Goal: Task Accomplishment & Management: Manage account settings

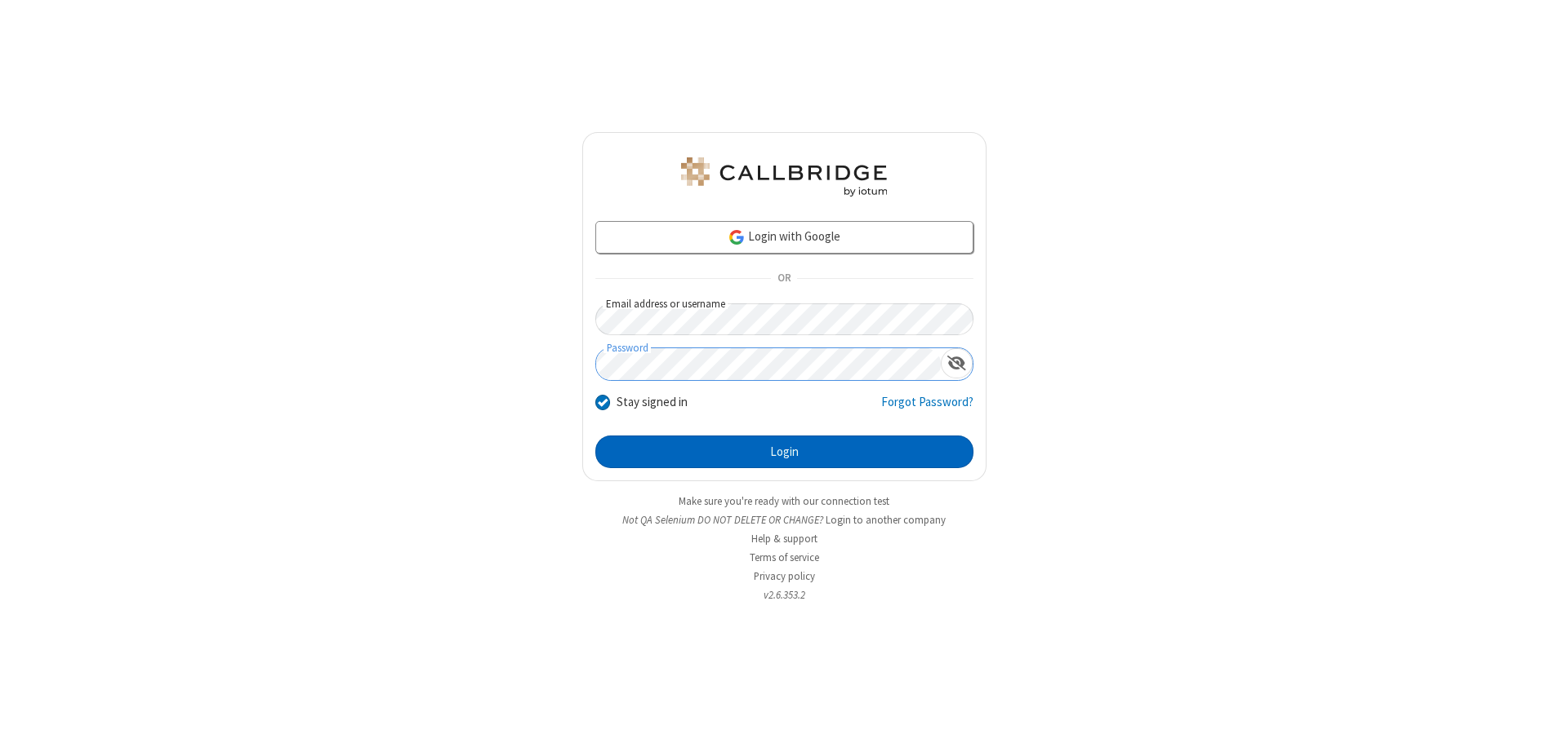
click at [784, 452] on button "Login" at bounding box center [784, 452] width 378 height 33
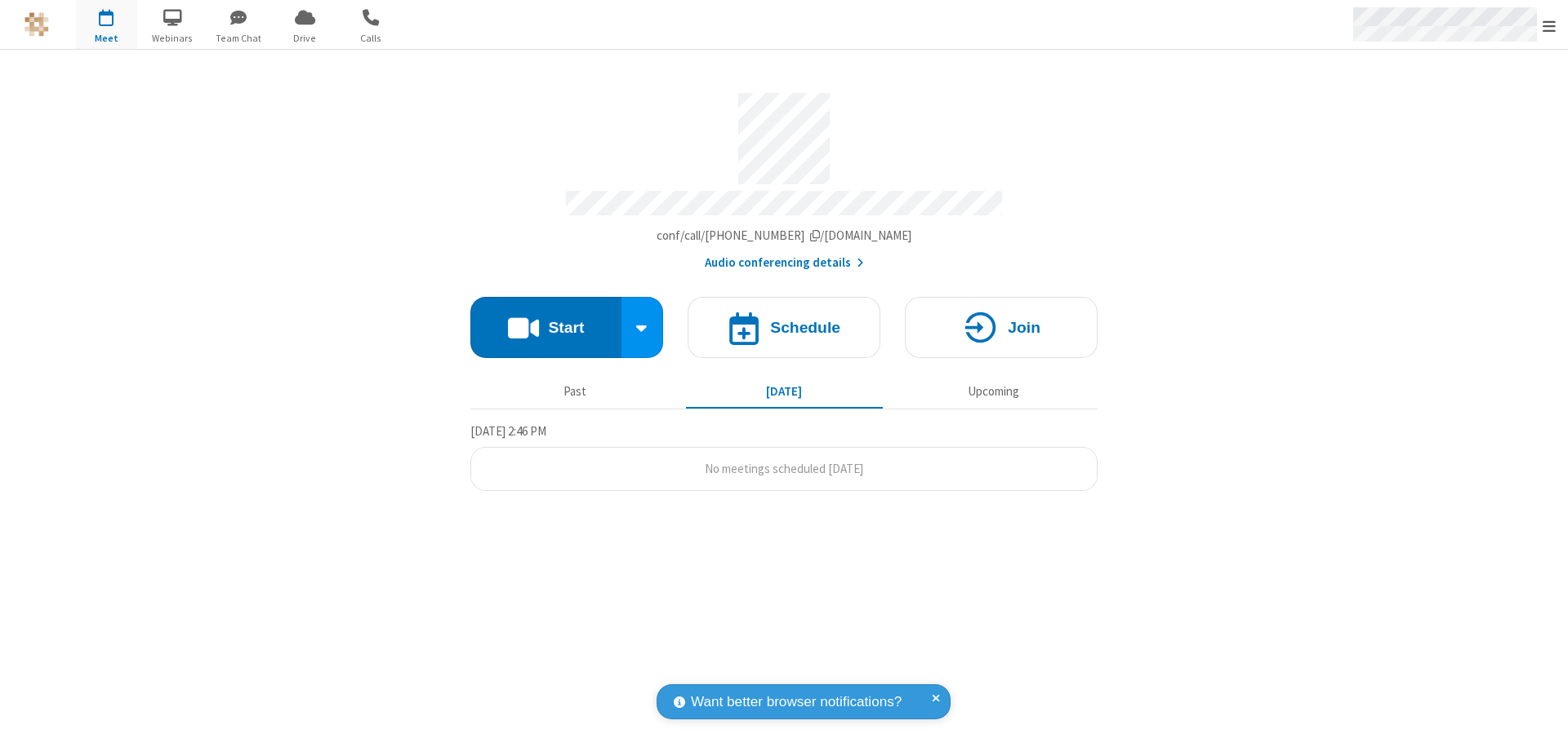
click at [1549, 26] on span "Open menu" at bounding box center [1548, 26] width 13 height 17
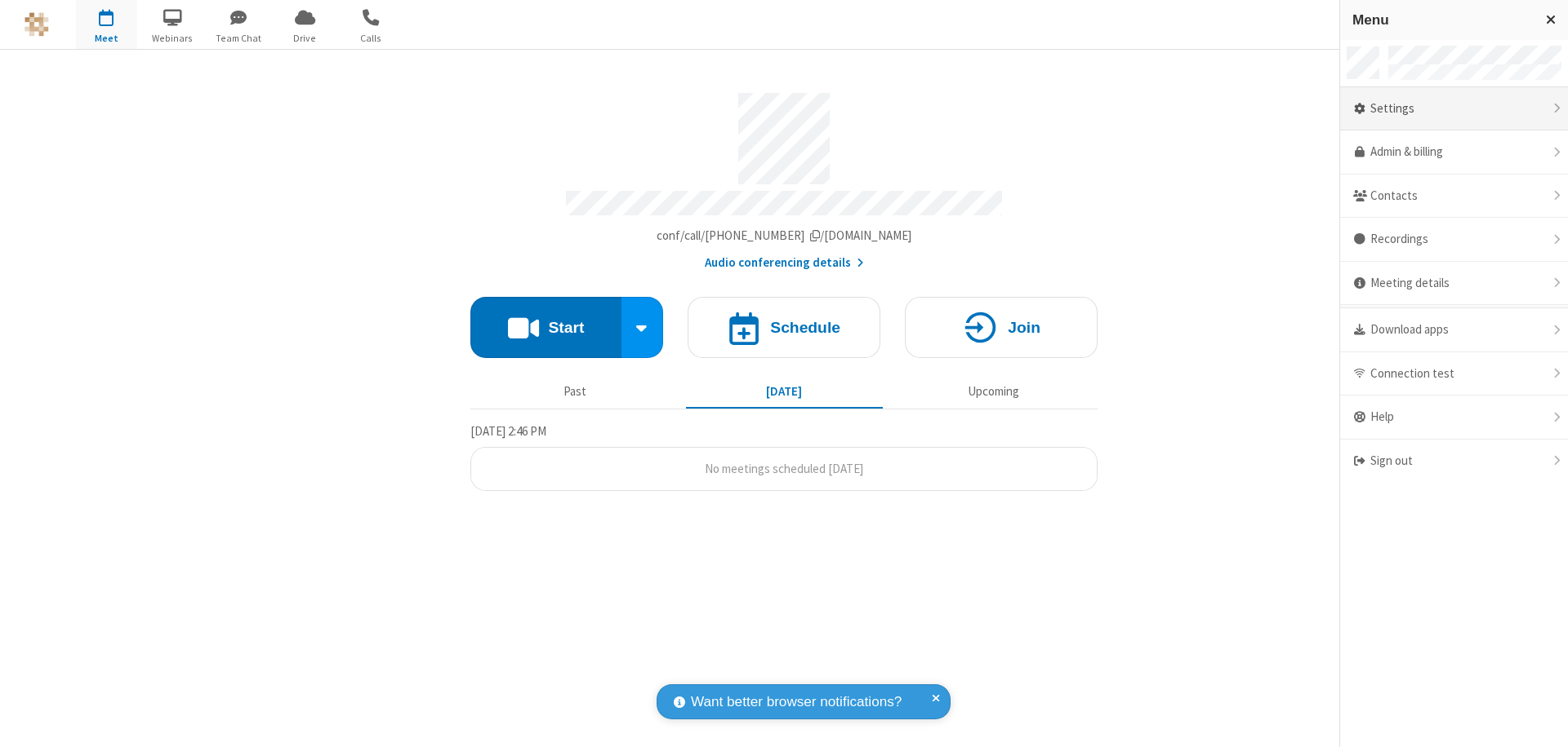
click at [1453, 109] on div "Settings" at bounding box center [1453, 109] width 228 height 44
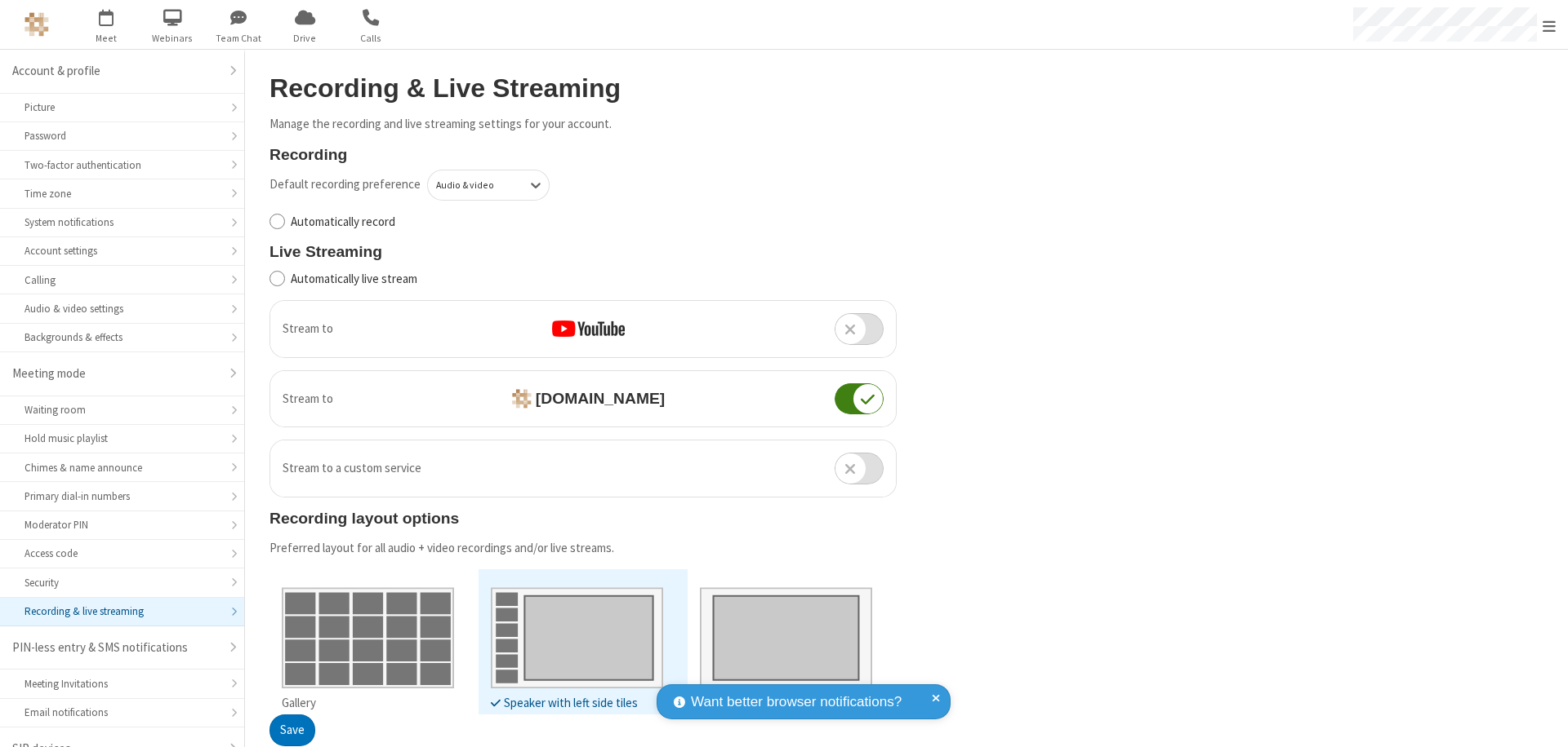
scroll to position [23, 0]
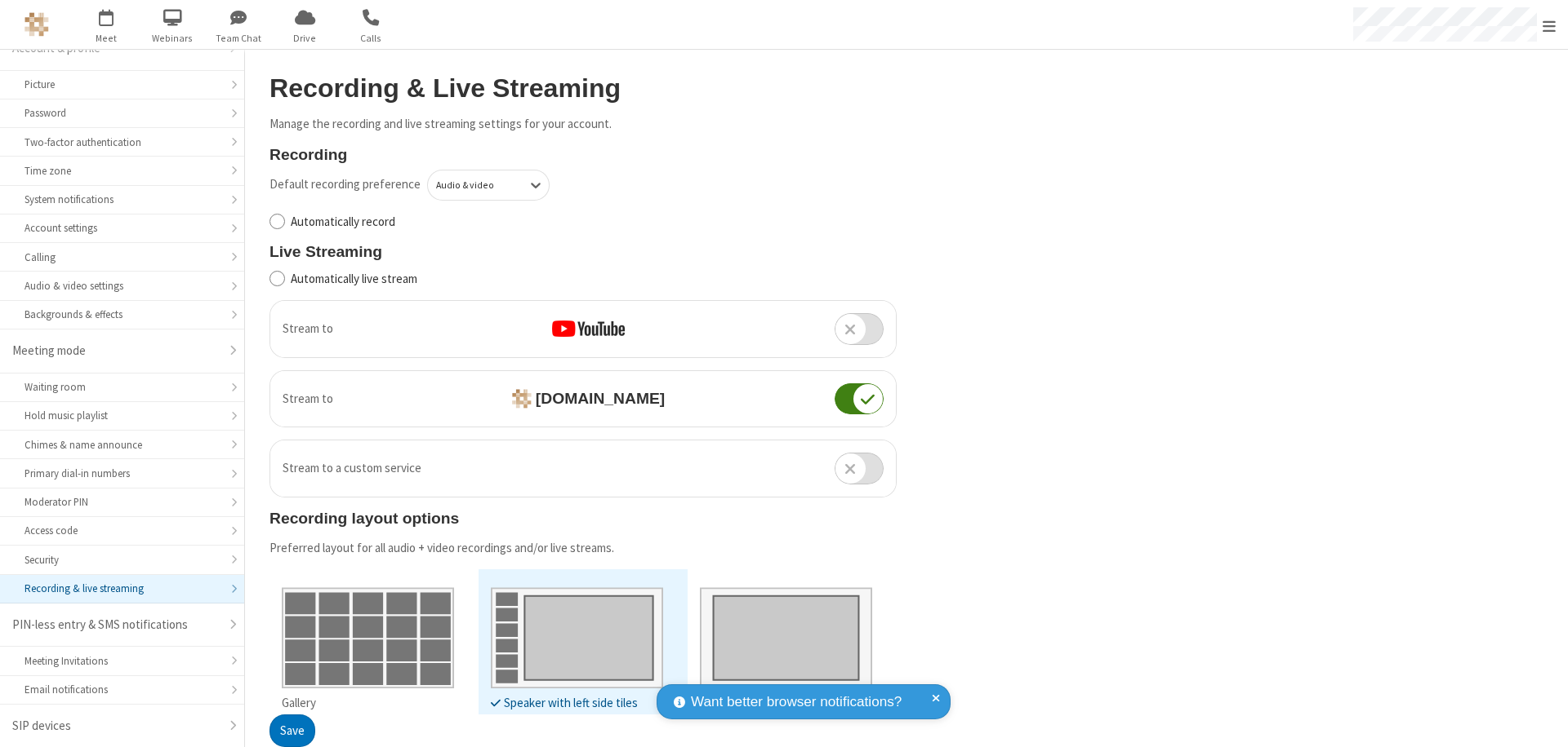
click at [276, 278] on input "Automatically live stream" at bounding box center [277, 278] width 16 height 17
checkbox input "true"
click at [291, 731] on button "Save" at bounding box center [292, 731] width 45 height 33
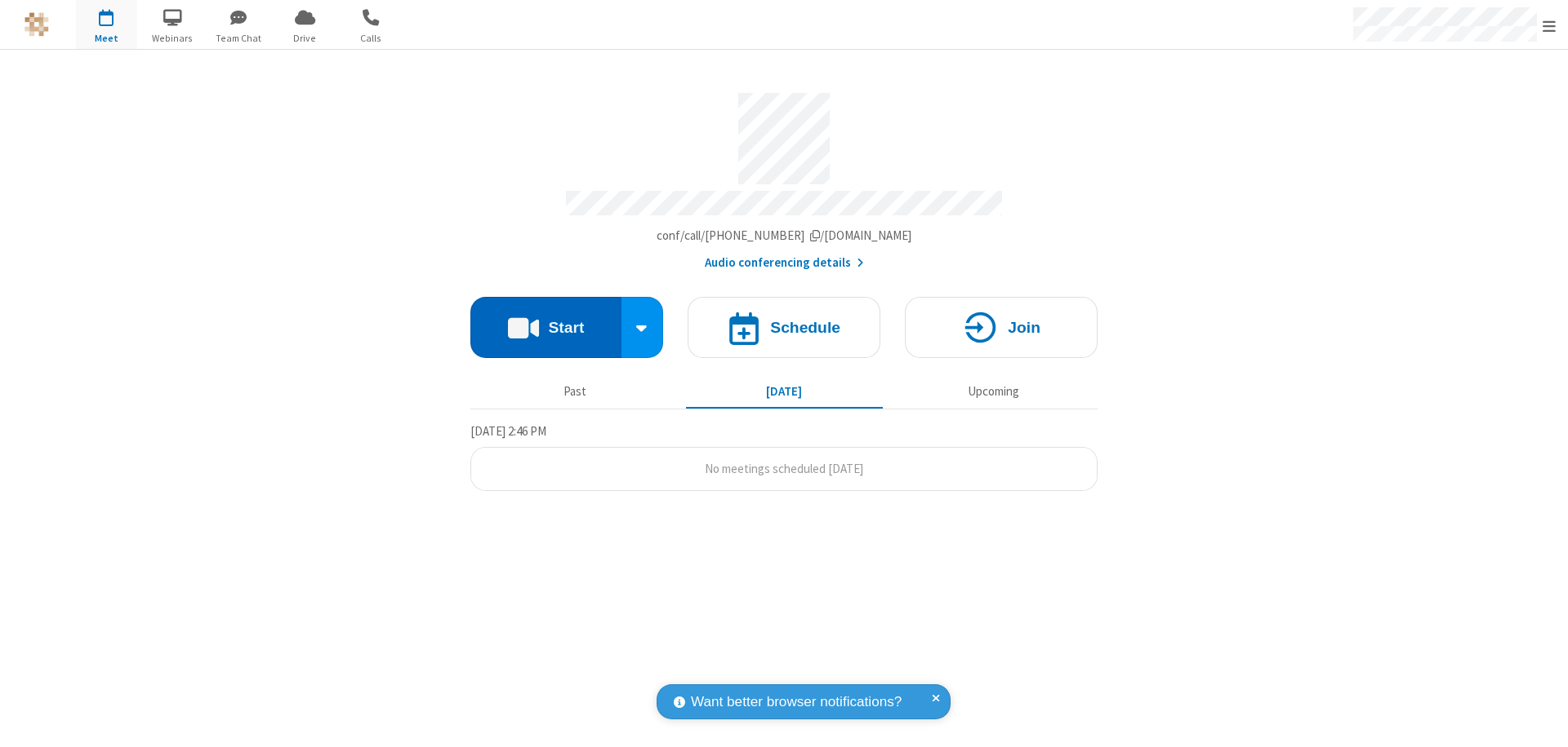
click at [545, 320] on button "Start" at bounding box center [545, 328] width 151 height 61
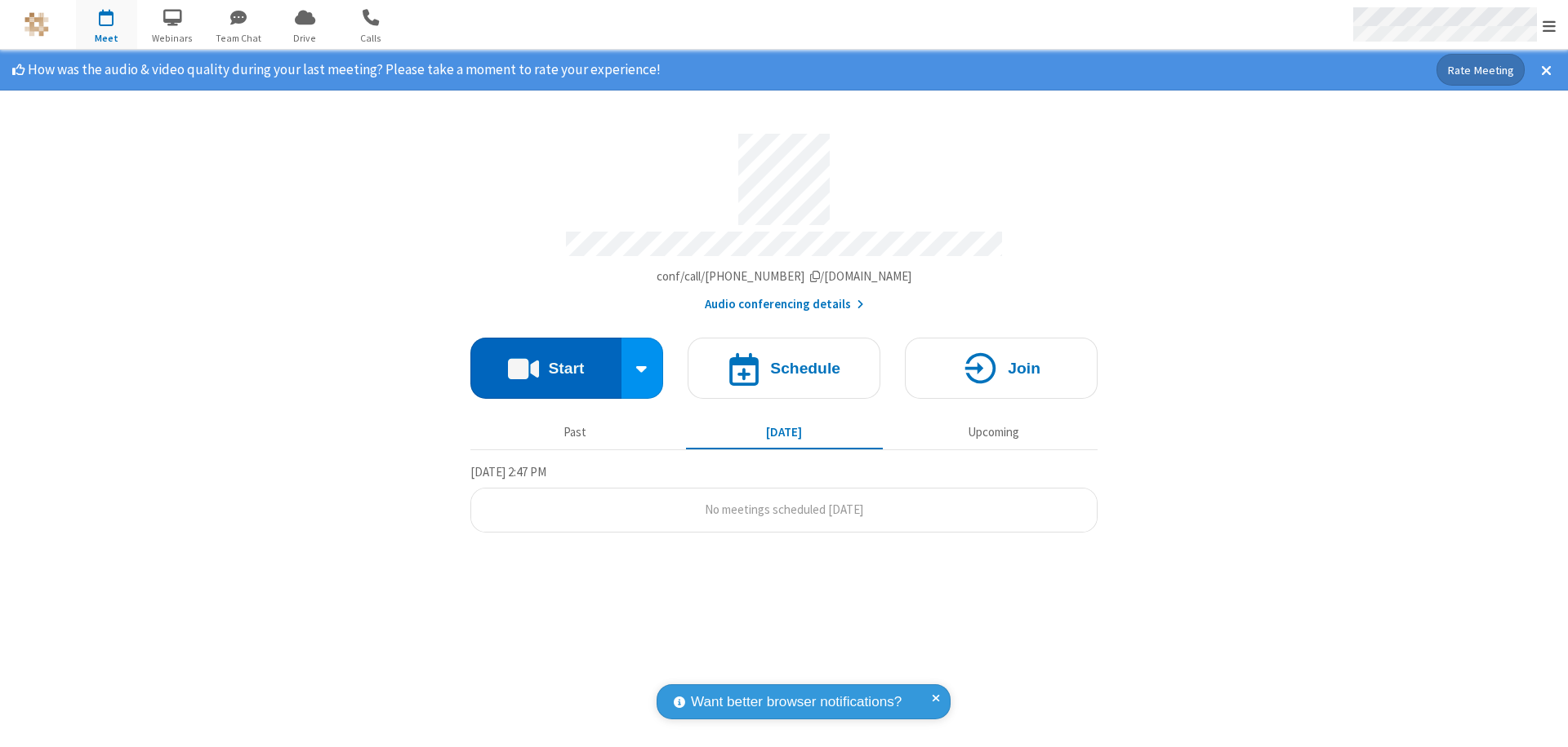
click at [1549, 26] on span "Open menu" at bounding box center [1548, 26] width 13 height 17
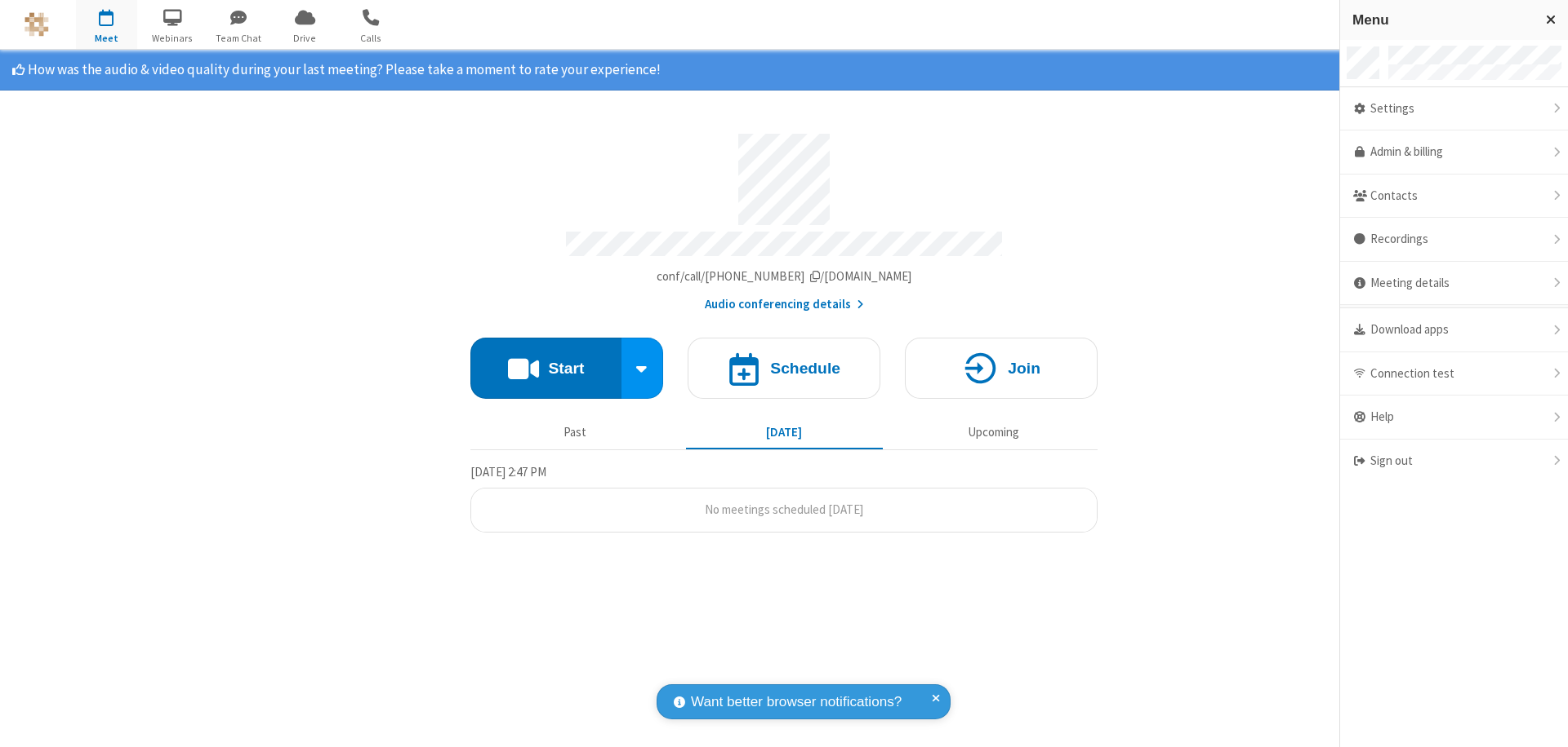
click at [1453, 109] on div "Settings" at bounding box center [1453, 109] width 228 height 44
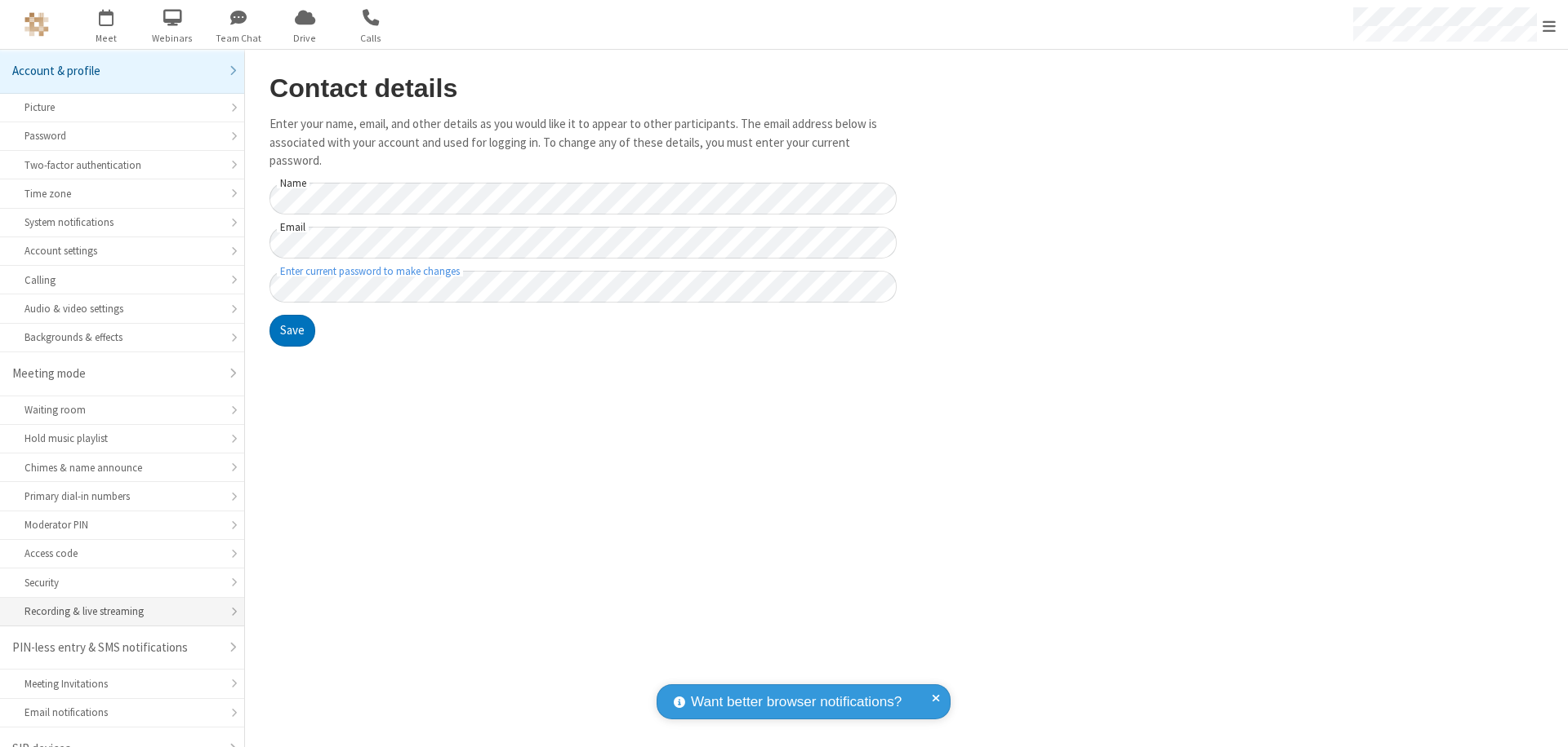
click at [116, 604] on div "Recording & live streaming" at bounding box center [122, 612] width 196 height 16
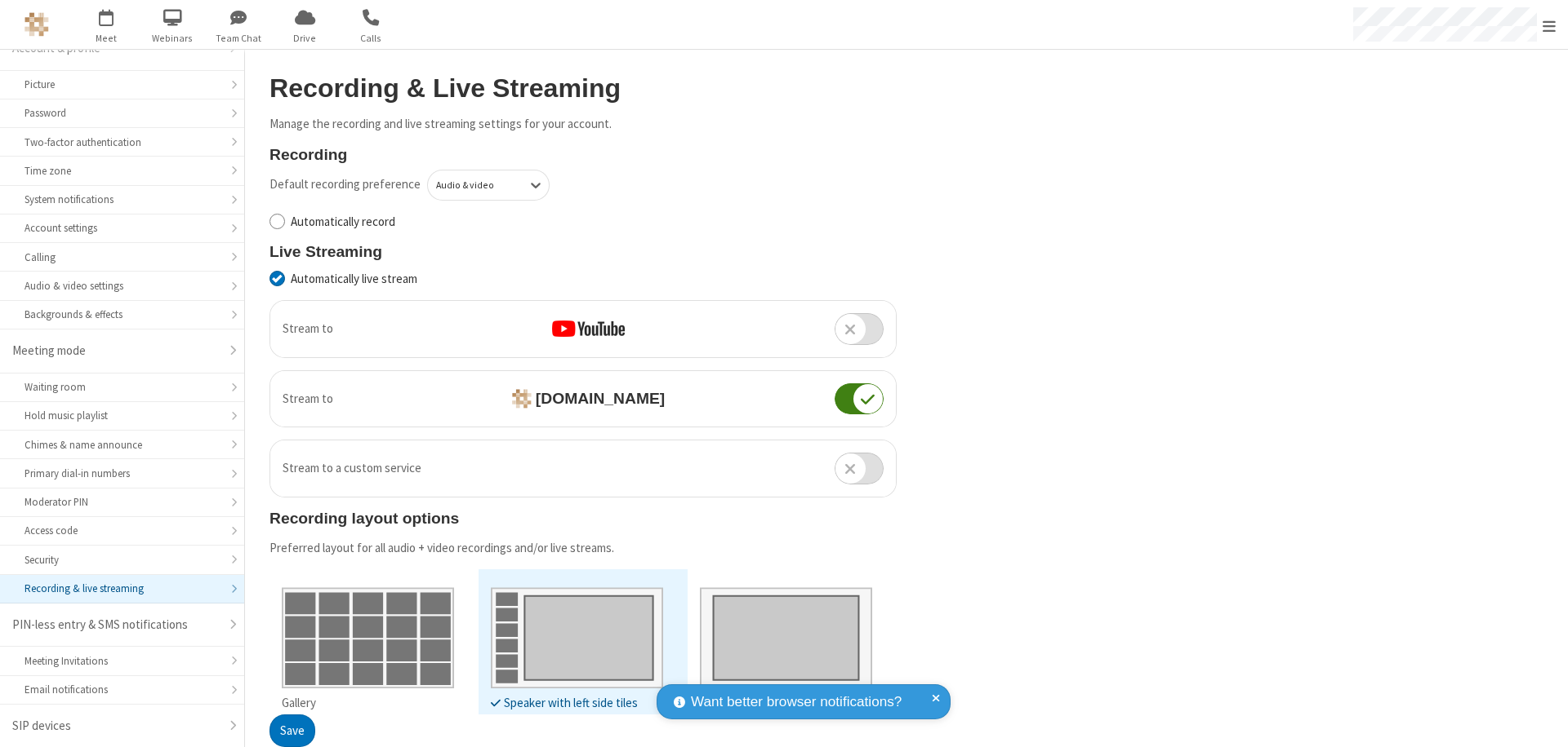
click at [276, 278] on input "Automatically live stream" at bounding box center [277, 278] width 16 height 17
checkbox input "false"
click at [291, 731] on button "Save" at bounding box center [292, 731] width 45 height 33
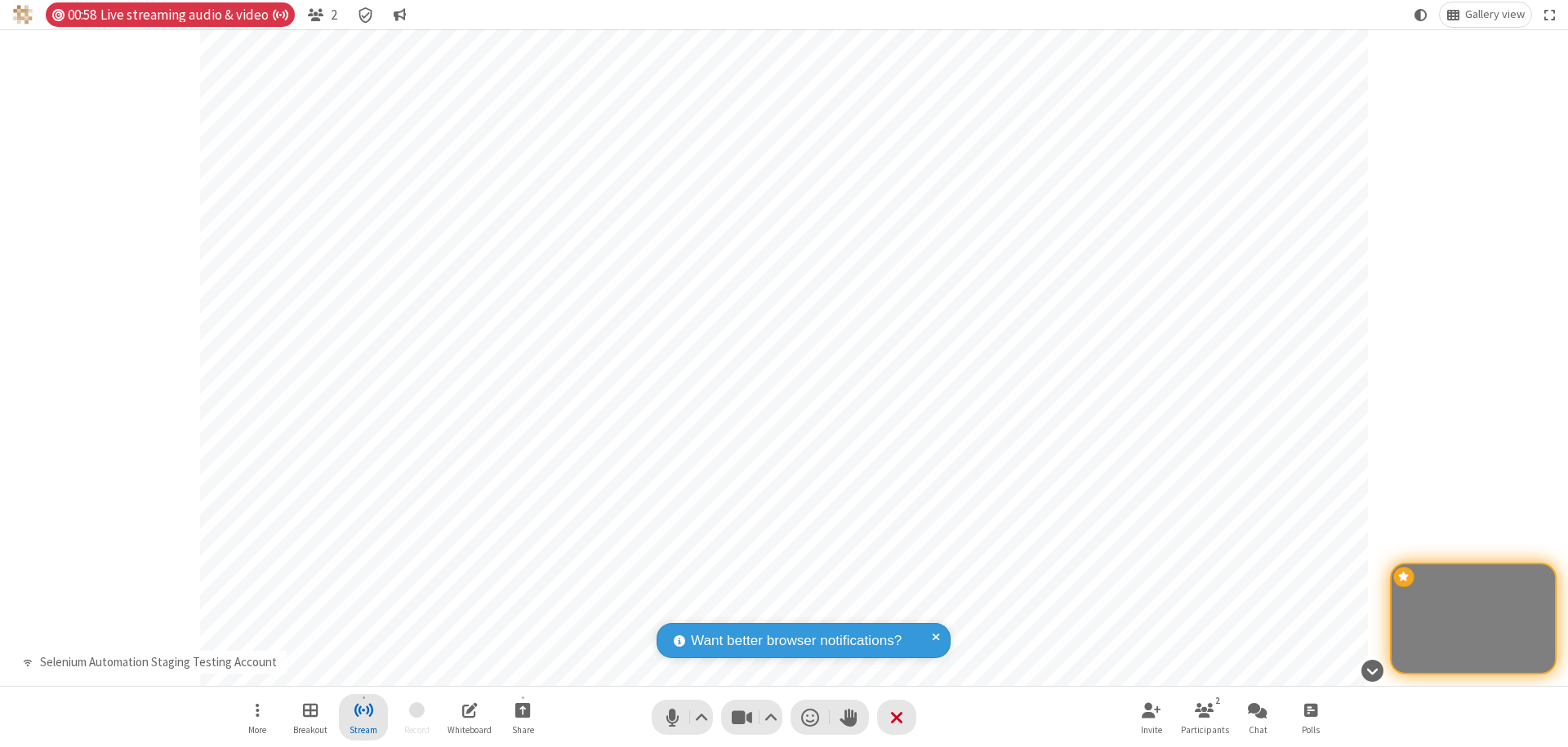
click at [363, 717] on span "Stop streaming" at bounding box center [363, 710] width 21 height 21
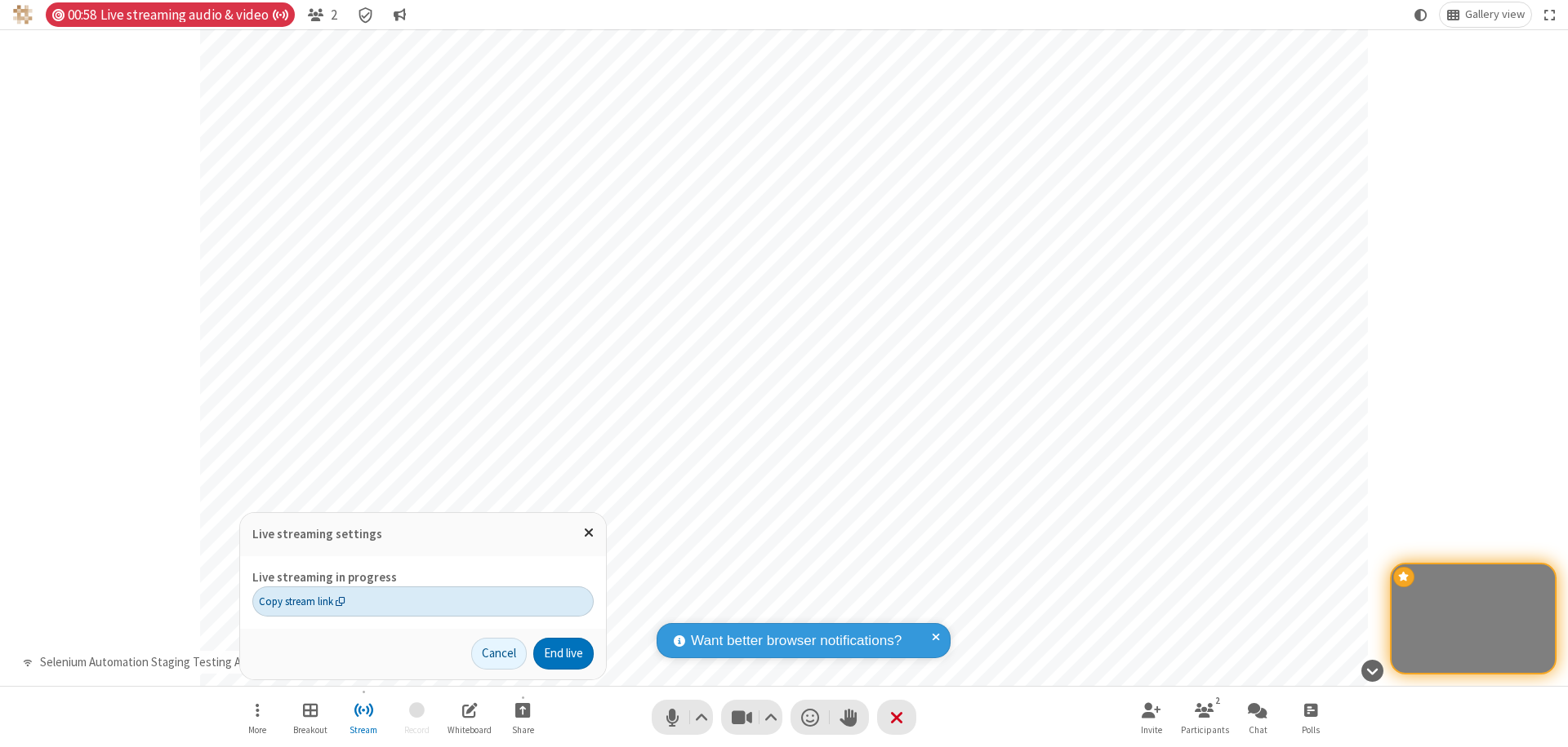
click at [301, 601] on span "Copy stream link" at bounding box center [302, 602] width 87 height 16
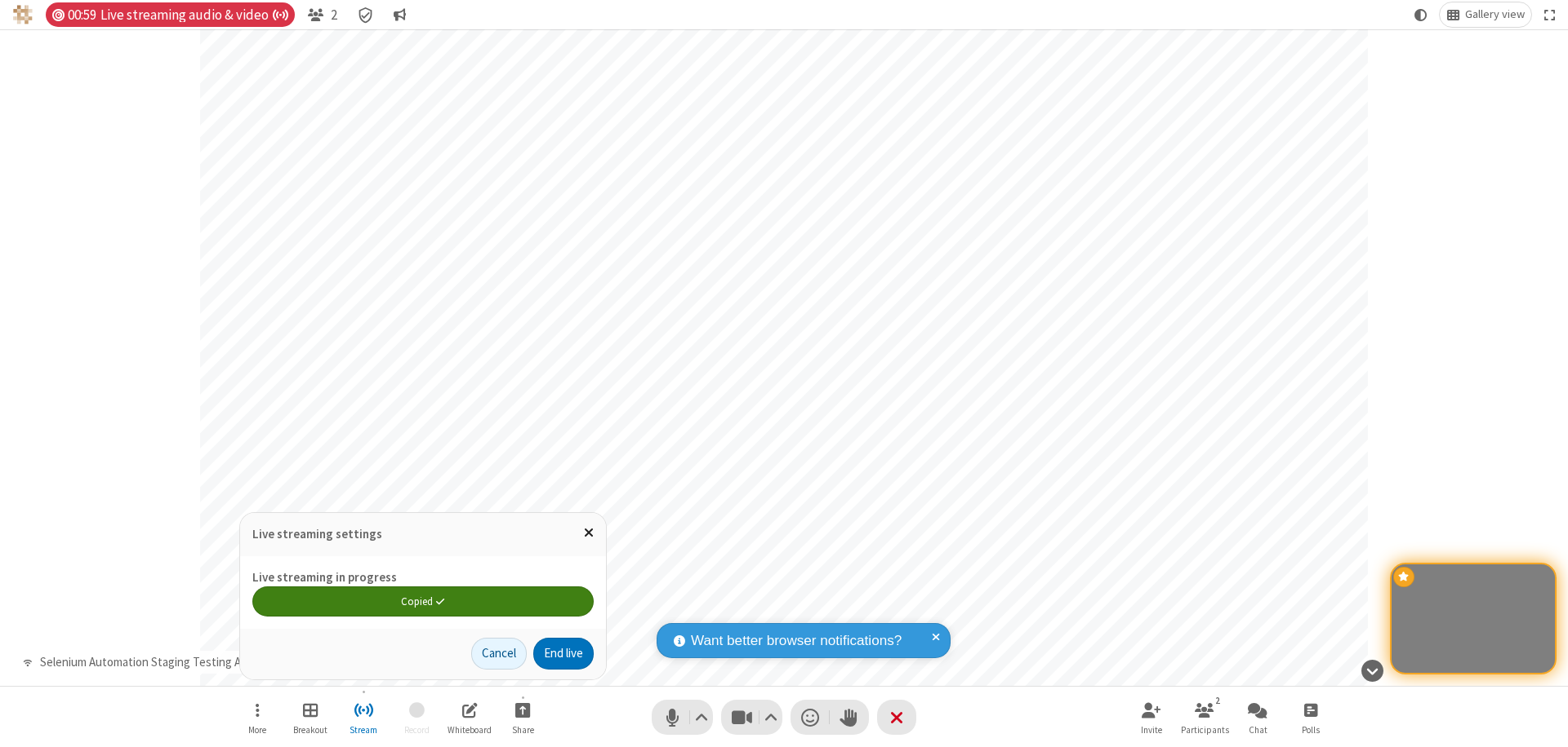
click at [588, 533] on span "Close popover" at bounding box center [588, 532] width 10 height 14
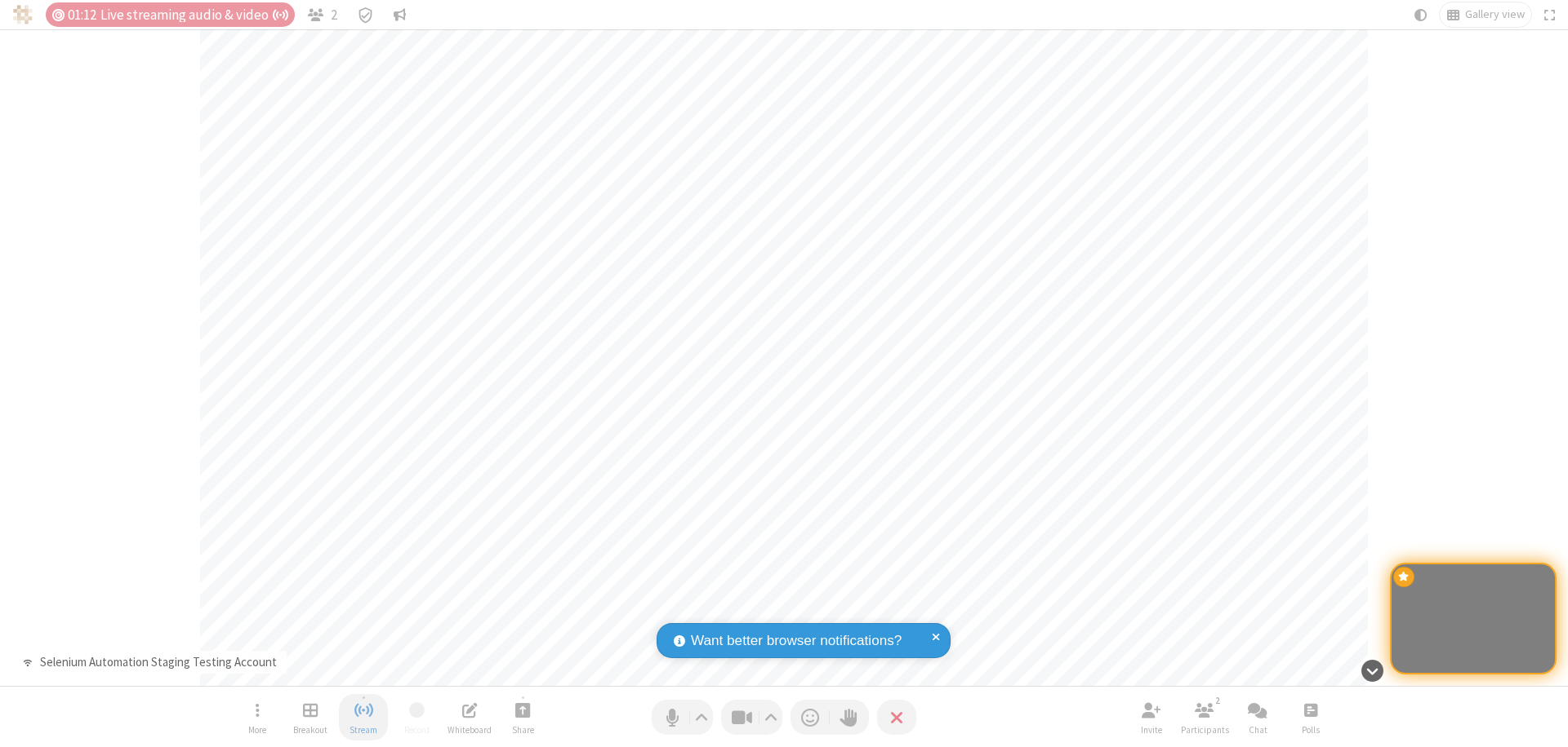
click at [363, 717] on span "Stop streaming" at bounding box center [363, 710] width 21 height 21
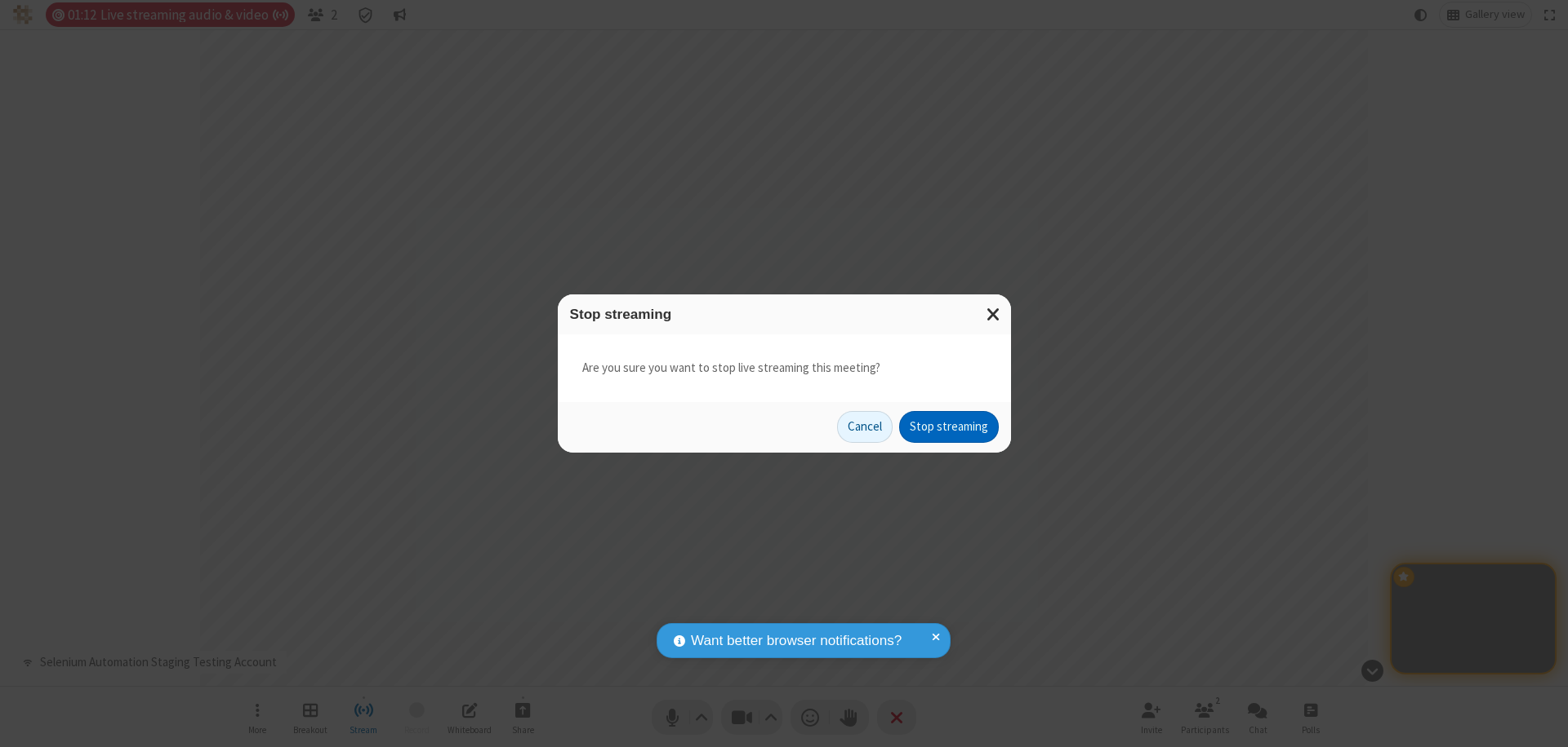
click at [949, 426] on button "Stop streaming" at bounding box center [948, 427] width 100 height 33
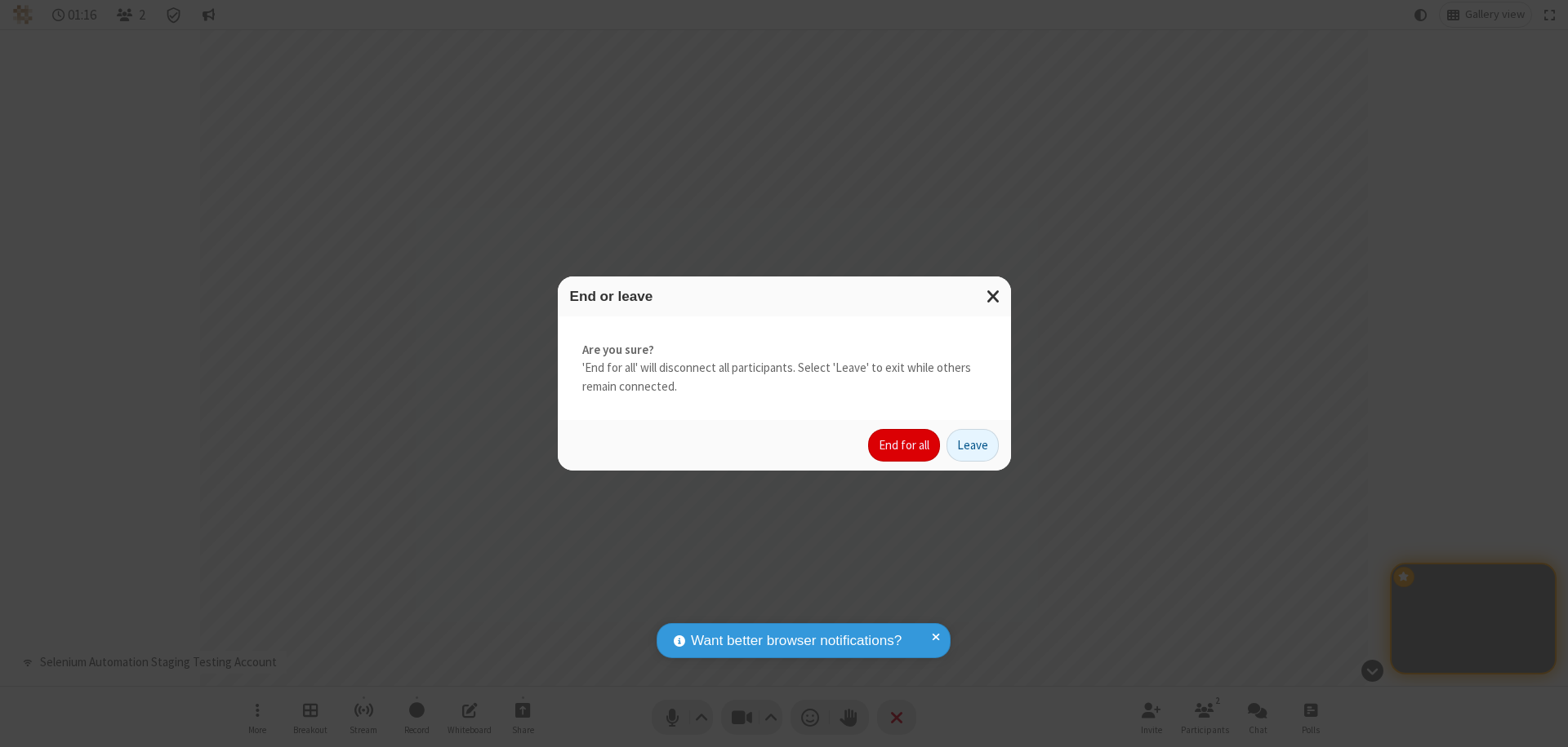
click at [904, 445] on button "End for all" at bounding box center [903, 445] width 72 height 33
